Goal: Navigation & Orientation: Find specific page/section

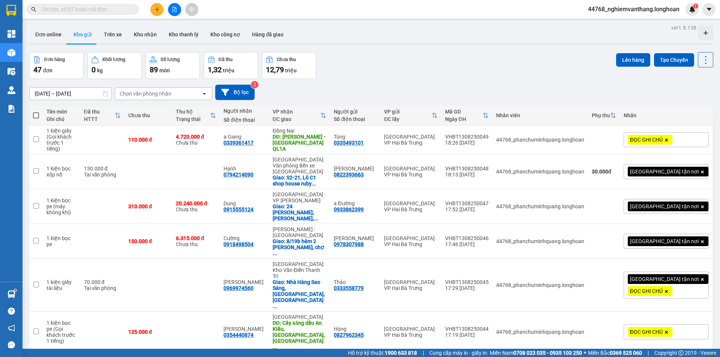
scroll to position [75, 0]
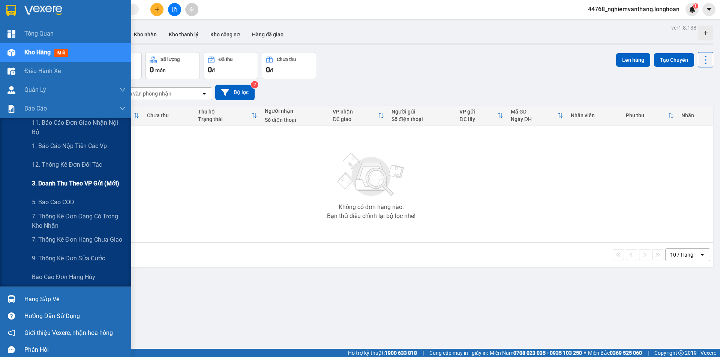
click at [81, 185] on span "3. Doanh Thu theo VP Gửi (mới)" at bounding box center [75, 183] width 87 height 9
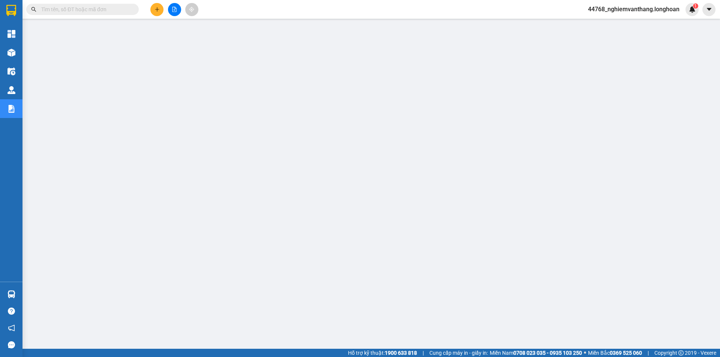
drag, startPoint x: 663, startPoint y: 4, endPoint x: 651, endPoint y: 16, distance: 17.2
click at [663, 4] on div "44768_nghiemvanthang.longhoan 1" at bounding box center [640, 9] width 117 height 13
drag, startPoint x: 637, startPoint y: 6, endPoint x: 631, endPoint y: 11, distance: 8.3
click at [637, 6] on span "44768_nghiemvanthang.longhoan" at bounding box center [633, 8] width 103 height 9
click at [614, 21] on span "Đăng xuất" at bounding box center [637, 23] width 88 height 8
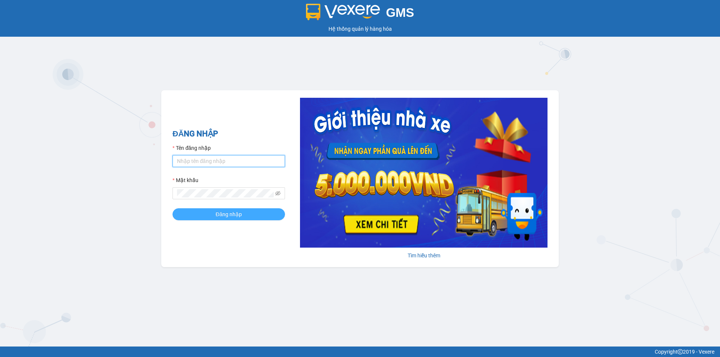
type input "nghiemvanthang.longhoan"
click at [245, 217] on button "Đăng nhập" at bounding box center [228, 214] width 112 height 12
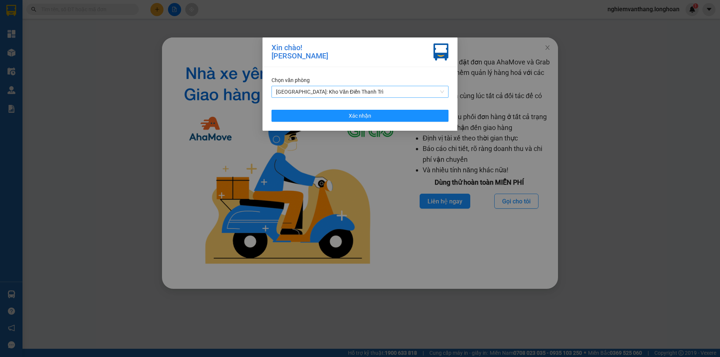
click at [358, 96] on span "[GEOGRAPHIC_DATA]: Kho Văn Điển Thanh Trì" at bounding box center [360, 91] width 168 height 11
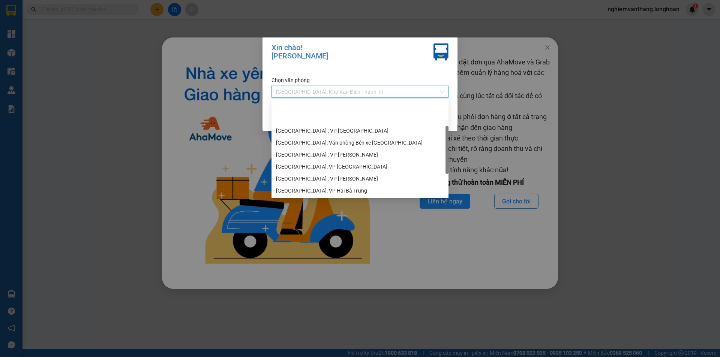
scroll to position [36, 0]
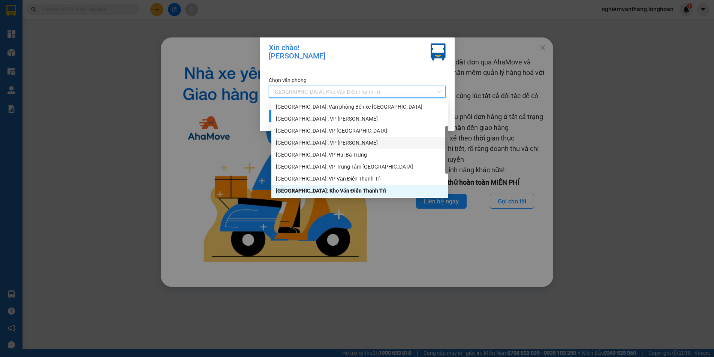
click at [323, 144] on div "[GEOGRAPHIC_DATA] : VP [PERSON_NAME]" at bounding box center [360, 143] width 168 height 8
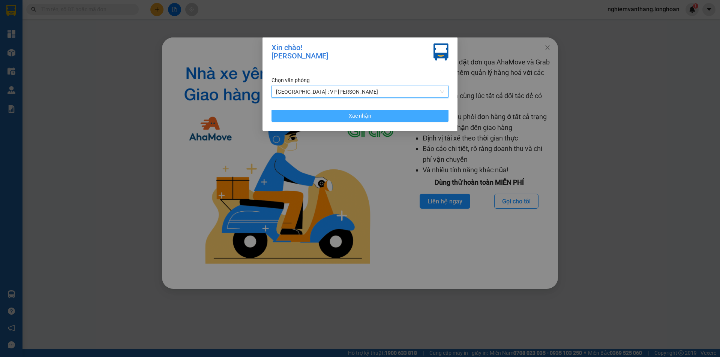
click at [347, 118] on button "Xác nhận" at bounding box center [359, 116] width 177 height 12
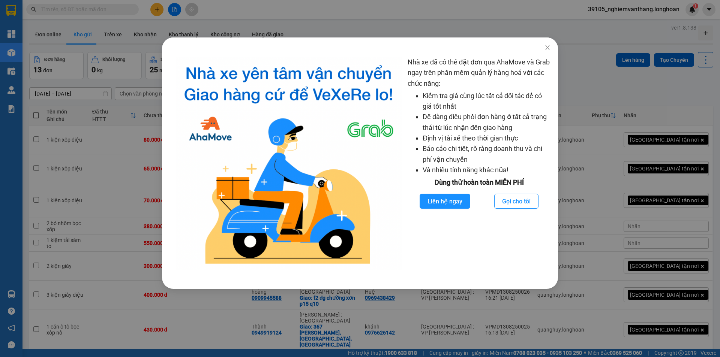
click at [602, 106] on div "Nhà xe đã có thể đặt đơn qua AhaMove và Grab ngay trên phần mềm quản lý hàng ho…" at bounding box center [360, 178] width 720 height 357
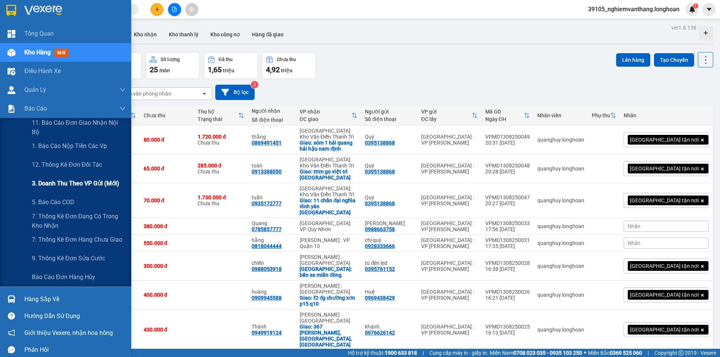
click at [60, 179] on span "3. Doanh Thu theo VP Gửi (mới)" at bounding box center [75, 183] width 87 height 9
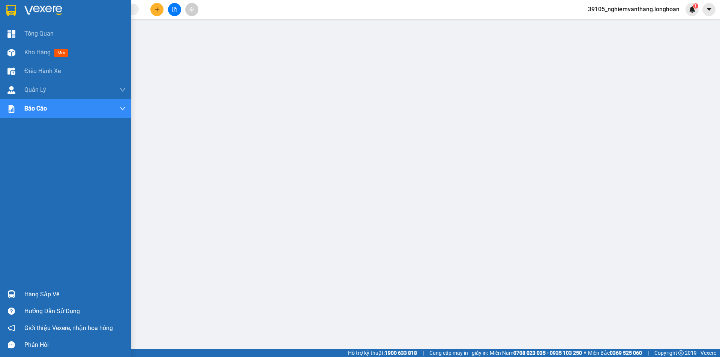
click at [14, 12] on img at bounding box center [11, 10] width 10 height 11
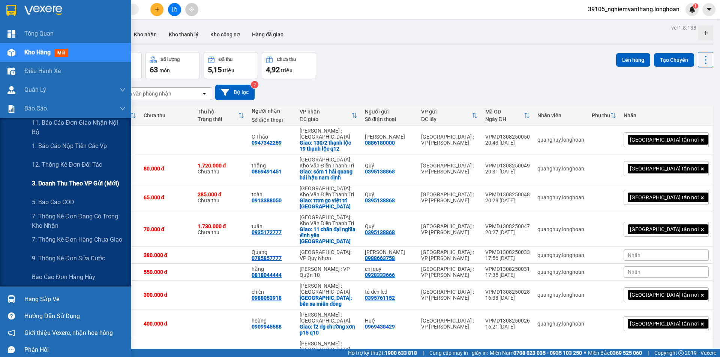
click at [60, 188] on span "3. Doanh Thu theo VP Gửi (mới)" at bounding box center [75, 183] width 87 height 9
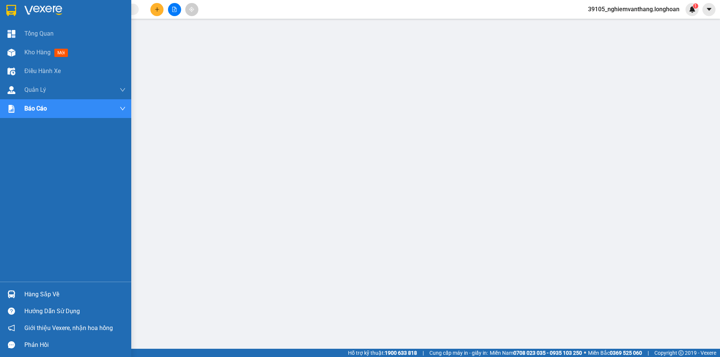
click at [13, 10] on img at bounding box center [11, 10] width 10 height 11
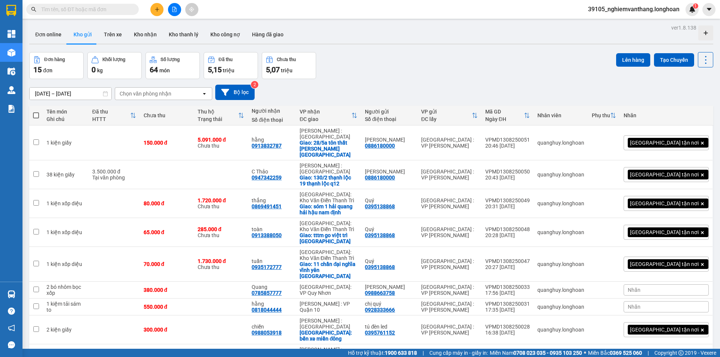
click at [637, 12] on span "39105_nghiemvanthang.longhoan" at bounding box center [633, 8] width 103 height 9
click at [620, 22] on span "Đăng xuất" at bounding box center [637, 23] width 88 height 8
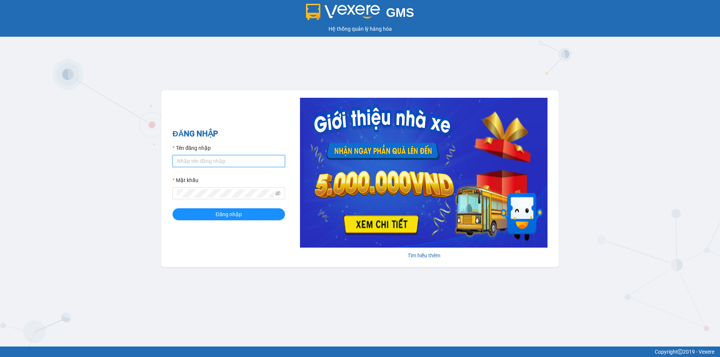
type input "nghiemvanthang.longhoan"
click at [238, 159] on input "nghiemvanthang.longhoan" at bounding box center [228, 161] width 112 height 12
click at [189, 212] on button "Đăng nhập" at bounding box center [228, 214] width 112 height 12
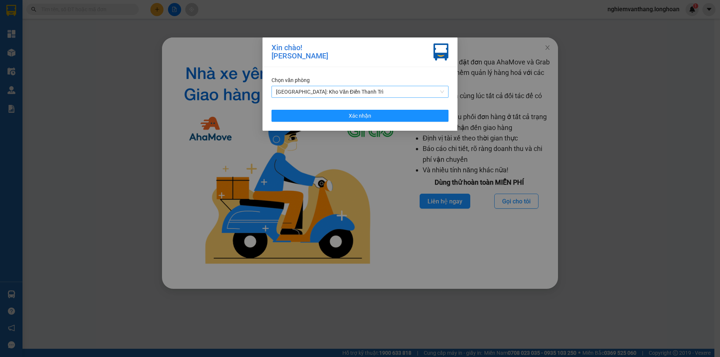
click at [347, 92] on span "[GEOGRAPHIC_DATA]: Kho Văn Điển Thanh Trì" at bounding box center [360, 91] width 168 height 11
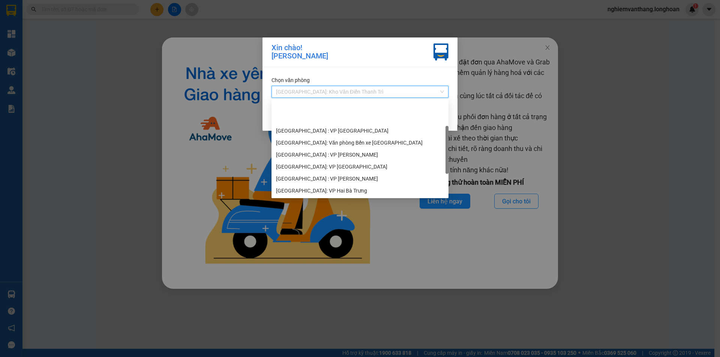
scroll to position [36, 0]
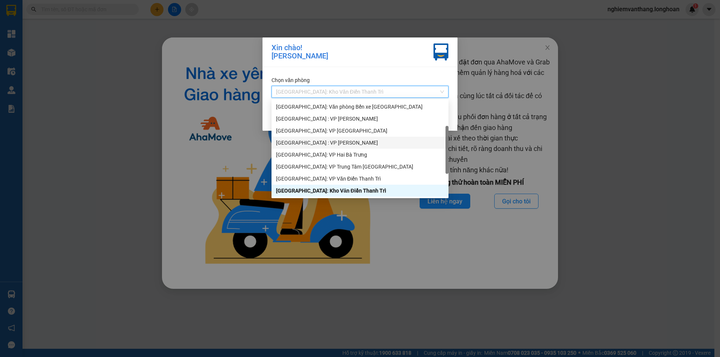
click at [337, 146] on div "[GEOGRAPHIC_DATA] : VP [PERSON_NAME]" at bounding box center [360, 143] width 168 height 8
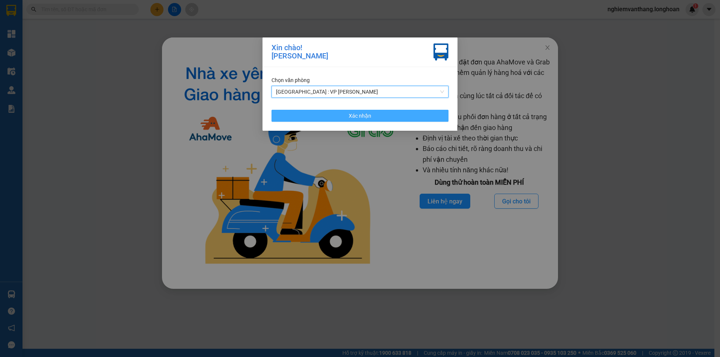
click at [361, 118] on span "Xác nhận" at bounding box center [360, 116] width 22 height 8
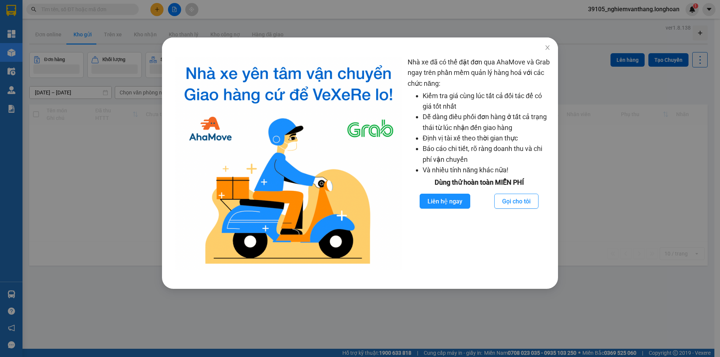
click at [133, 139] on div "Nhà xe đã có thể đặt đơn qua AhaMove và Grab ngay trên phần mềm quản lý hàng ho…" at bounding box center [360, 178] width 720 height 357
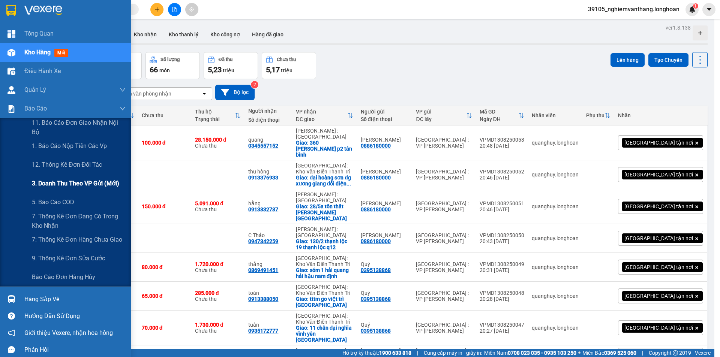
click at [73, 183] on span "3. Doanh Thu theo VP Gửi (mới)" at bounding box center [75, 183] width 87 height 9
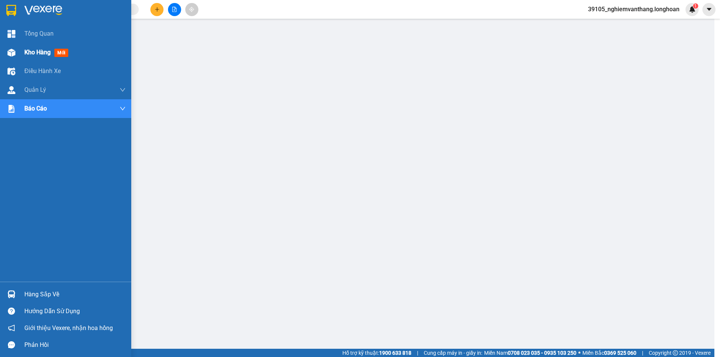
click at [27, 49] on span "Kho hàng" at bounding box center [37, 52] width 26 height 7
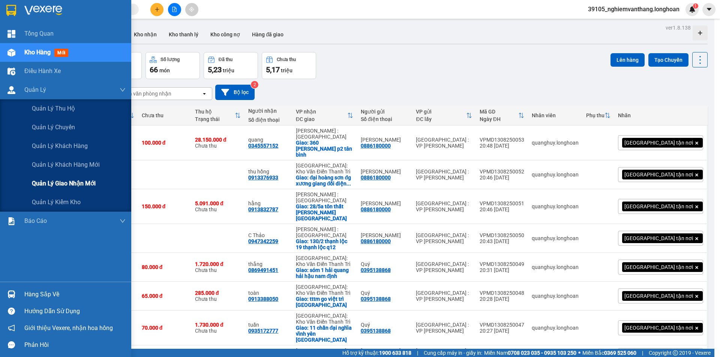
click at [66, 186] on span "Quản lý giao nhận mới" at bounding box center [64, 183] width 64 height 9
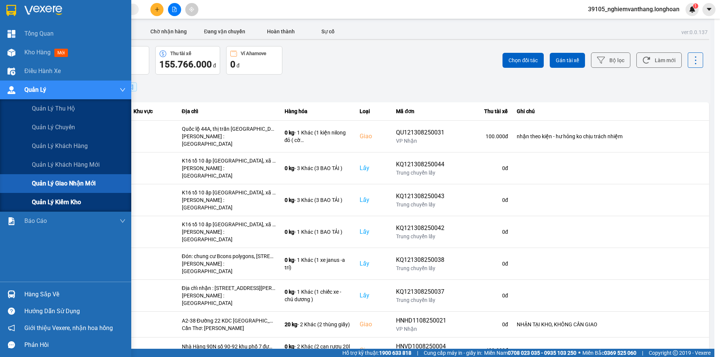
click at [43, 202] on span "Quản lý kiểm kho" at bounding box center [56, 202] width 49 height 9
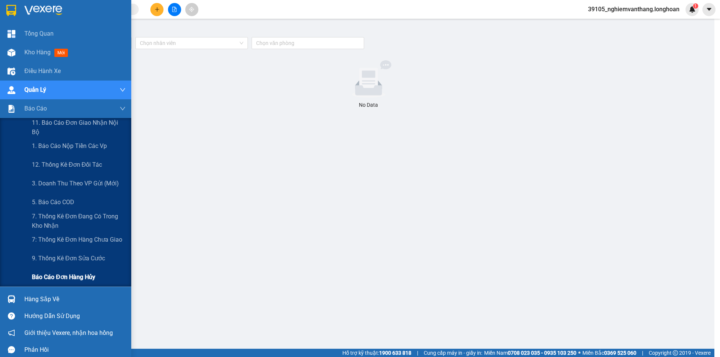
click at [72, 274] on span "Báo cáo đơn hàng hủy" at bounding box center [63, 276] width 63 height 9
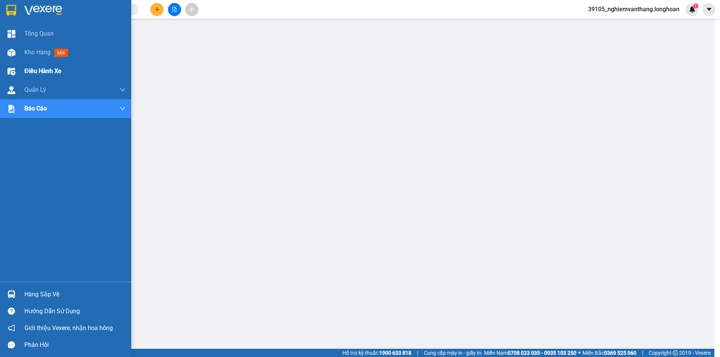
click at [36, 74] on span "Điều hành xe" at bounding box center [42, 70] width 37 height 9
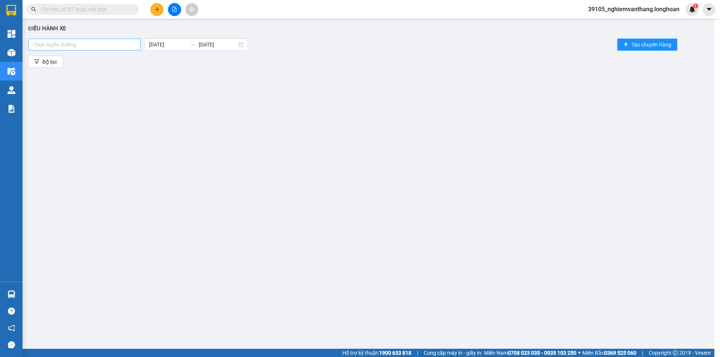
click at [74, 41] on div at bounding box center [84, 44] width 109 height 9
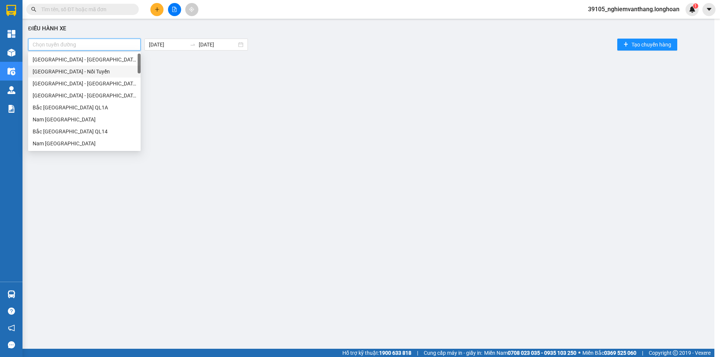
click at [71, 71] on div "[GEOGRAPHIC_DATA] - Nối Tuyến" at bounding box center [84, 71] width 103 height 8
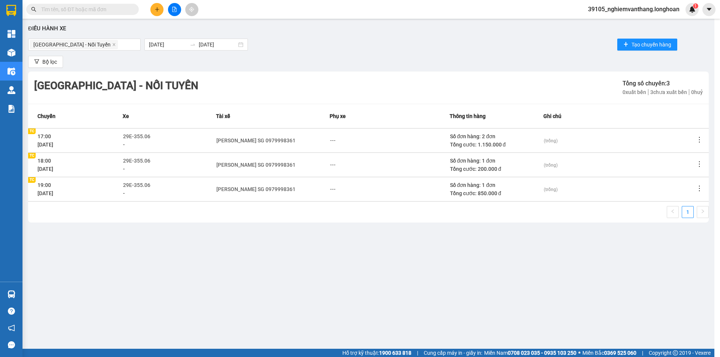
click at [161, 63] on div "Bộ lọc" at bounding box center [368, 62] width 680 height 12
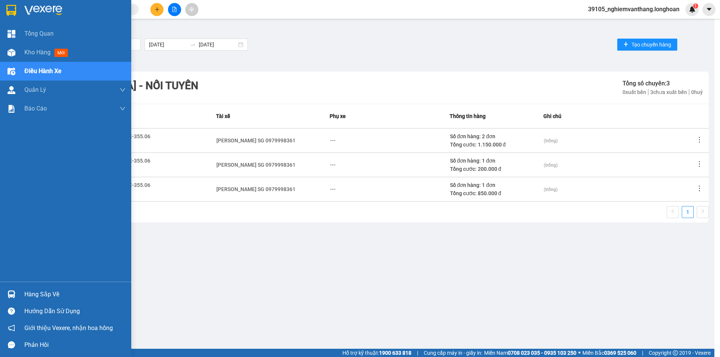
click at [16, 10] on img at bounding box center [11, 10] width 10 height 11
